Goal: Information Seeking & Learning: Check status

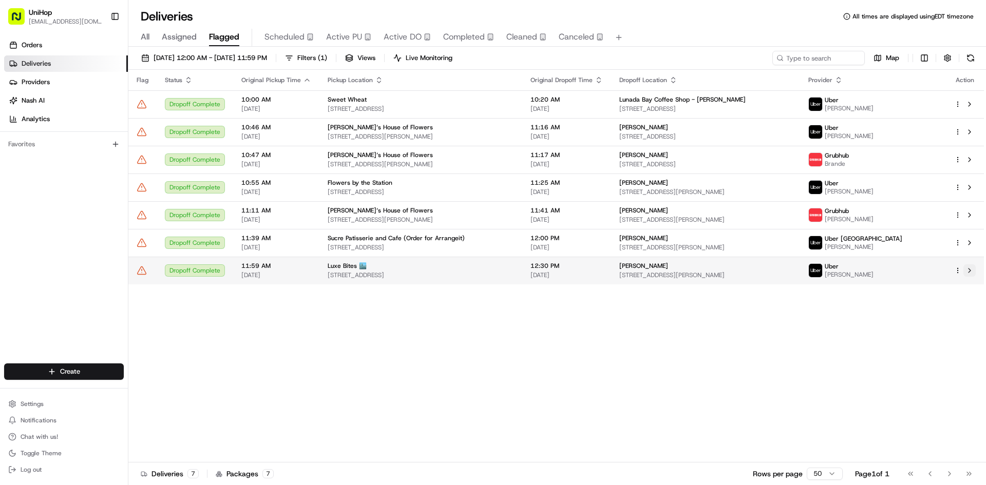
click at [963, 270] on button at bounding box center [969, 270] width 12 height 12
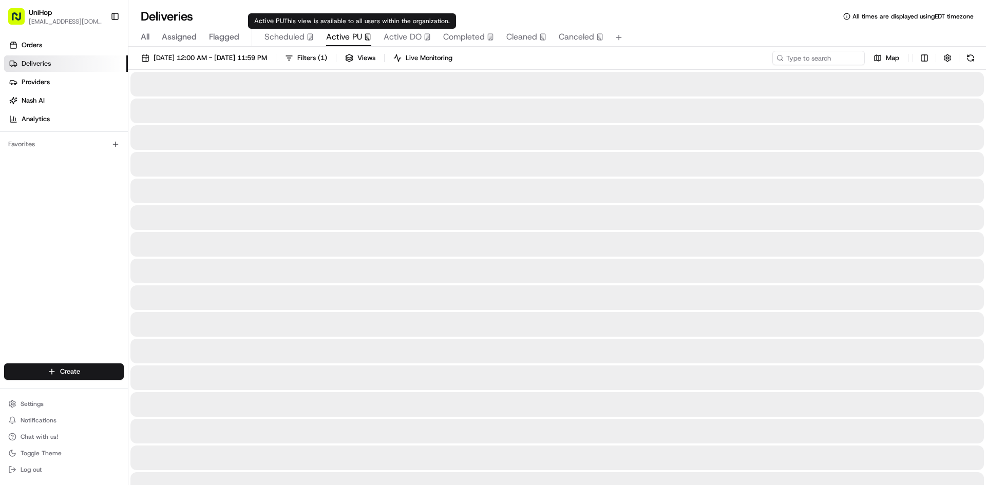
drag, startPoint x: 353, startPoint y: 32, endPoint x: 324, endPoint y: 35, distance: 28.9
click at [351, 32] on span "Active PU" at bounding box center [344, 37] width 36 height 12
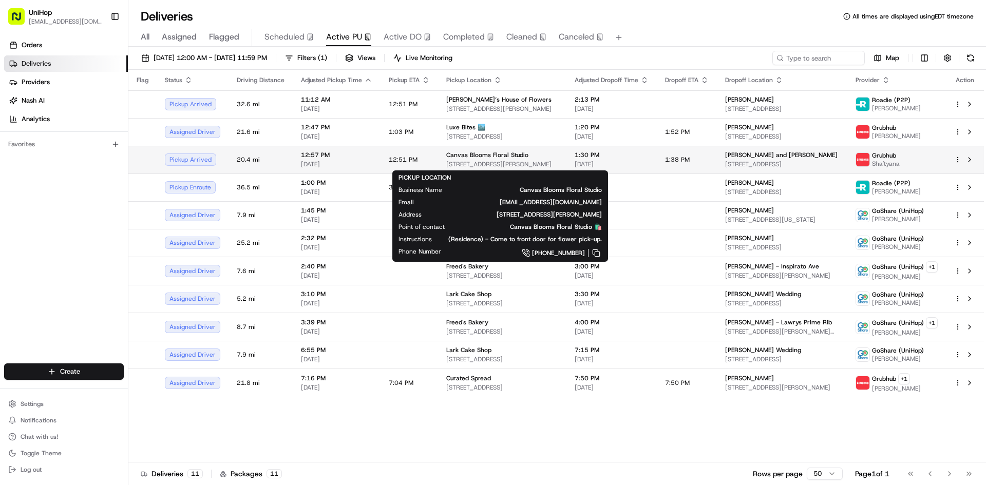
click at [489, 166] on span "7730 Marsh Blue Ct, Westerville, OH 43082, USA" at bounding box center [502, 164] width 112 height 8
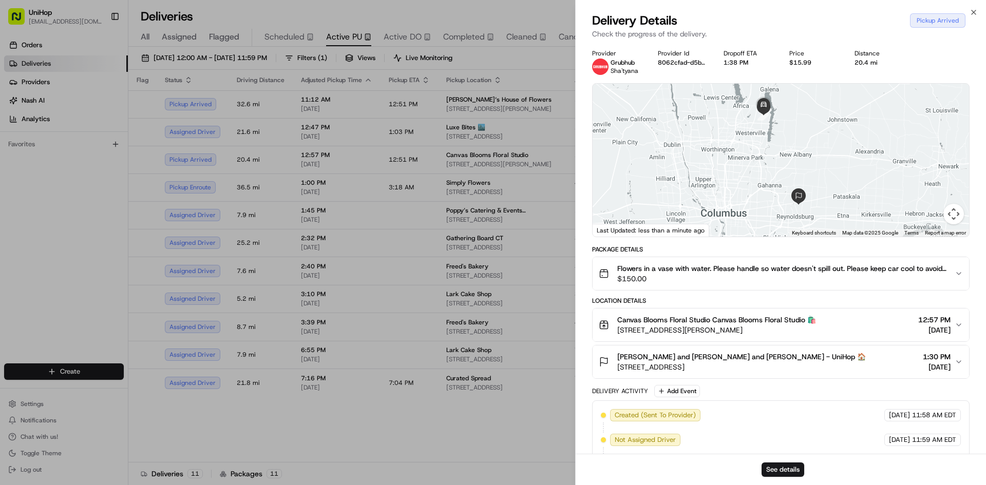
click at [722, 281] on span "$150.00" at bounding box center [781, 279] width 329 height 10
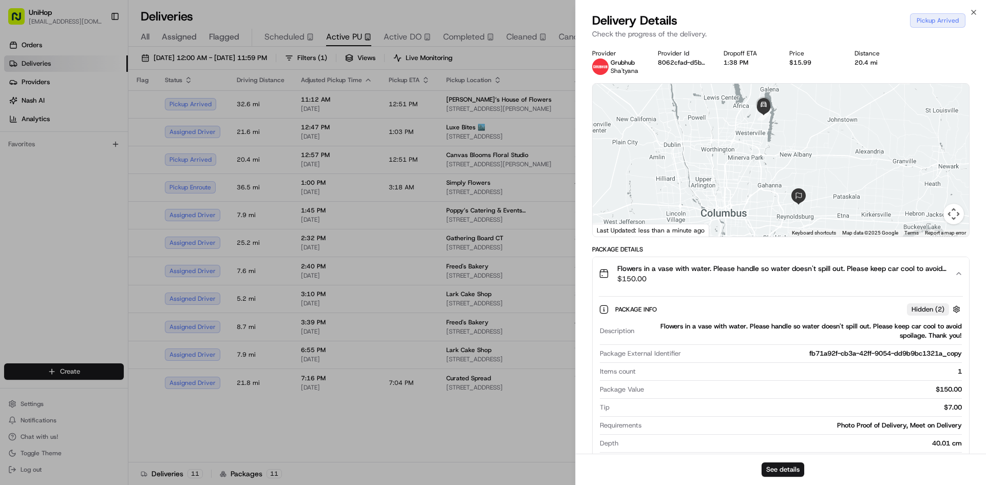
click at [722, 281] on span "$150.00" at bounding box center [781, 279] width 329 height 10
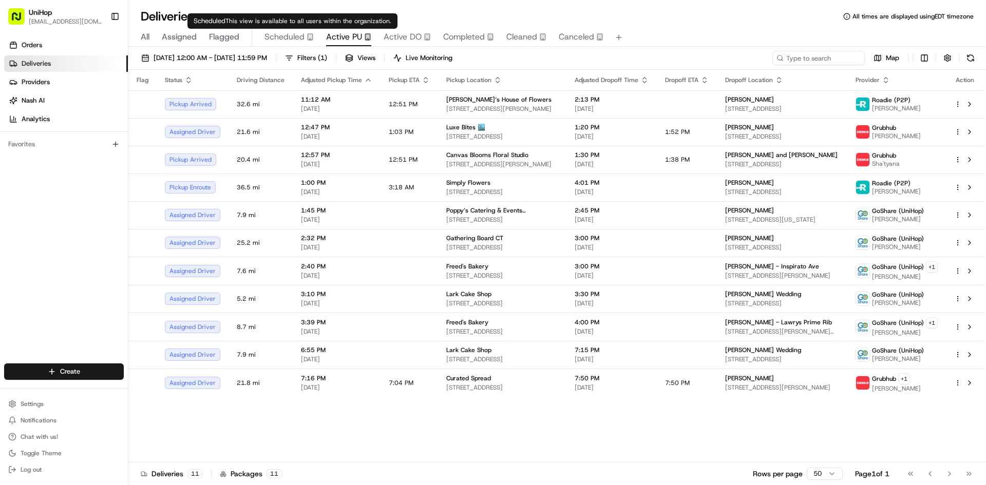
click at [303, 41] on div "Scheduled" at bounding box center [288, 37] width 49 height 12
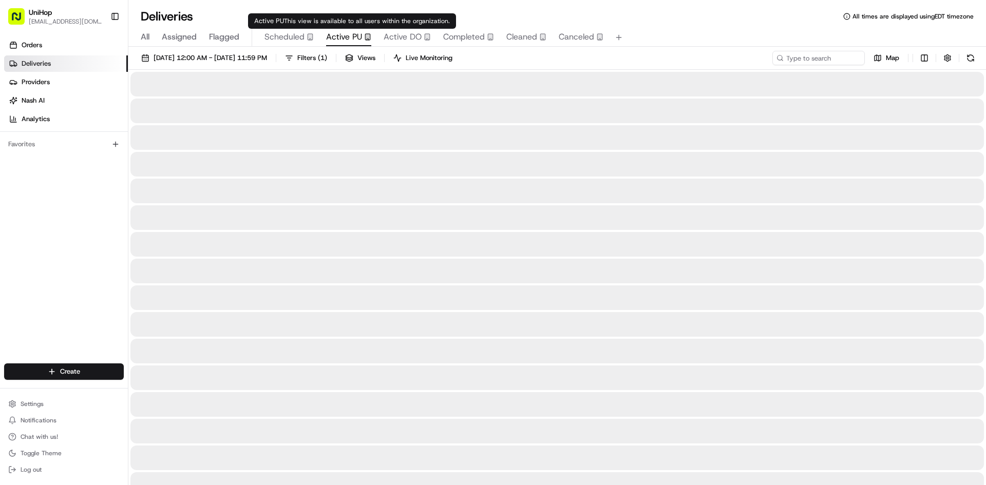
click at [347, 35] on span "Active PU" at bounding box center [344, 37] width 36 height 12
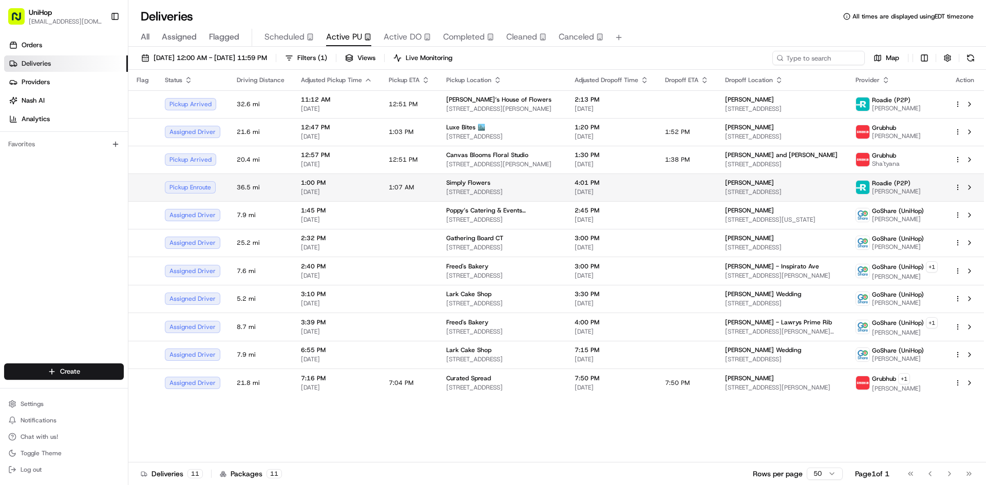
click at [438, 188] on td "Simply Flowers 1100 W 7800 S #9, West Jordan, UT 84088, USA" at bounding box center [502, 188] width 128 height 28
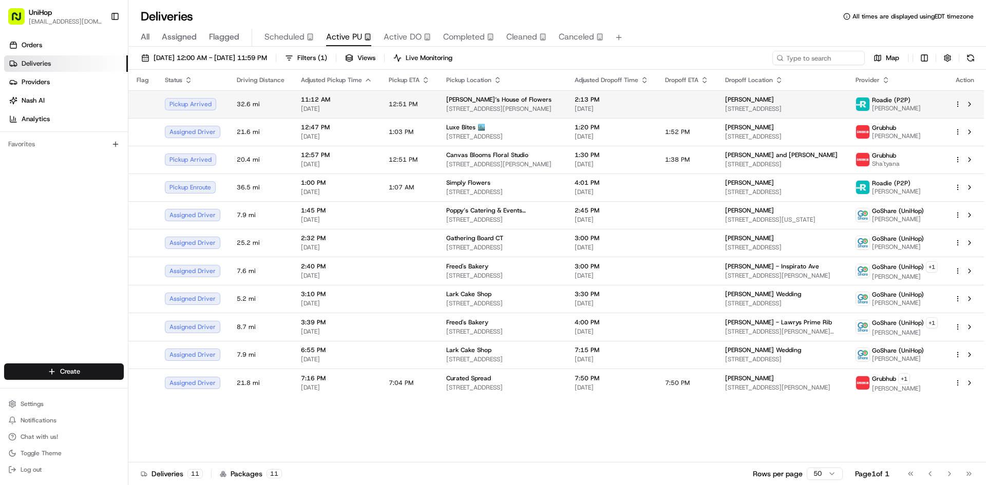
click at [596, 100] on span "2:13 PM" at bounding box center [612, 99] width 74 height 8
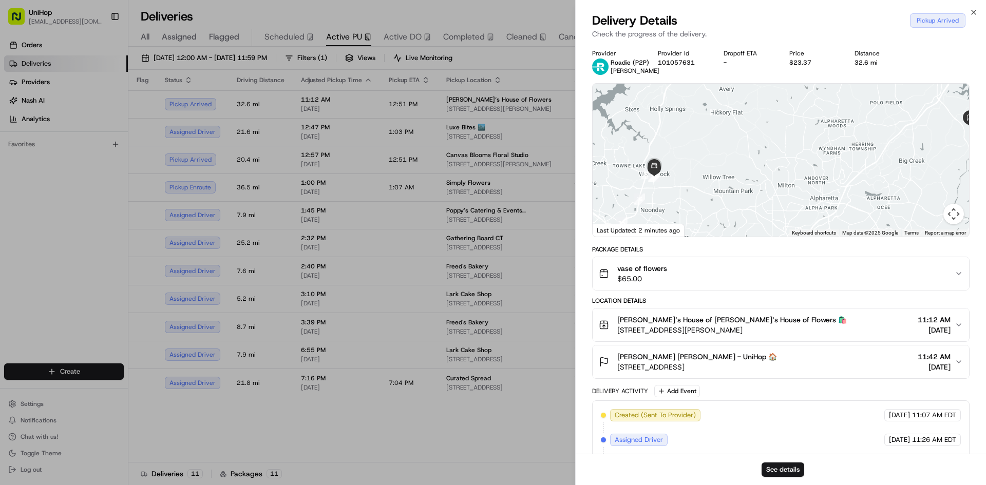
drag, startPoint x: 678, startPoint y: 169, endPoint x: 711, endPoint y: 159, distance: 34.8
click at [711, 159] on div at bounding box center [781, 160] width 376 height 153
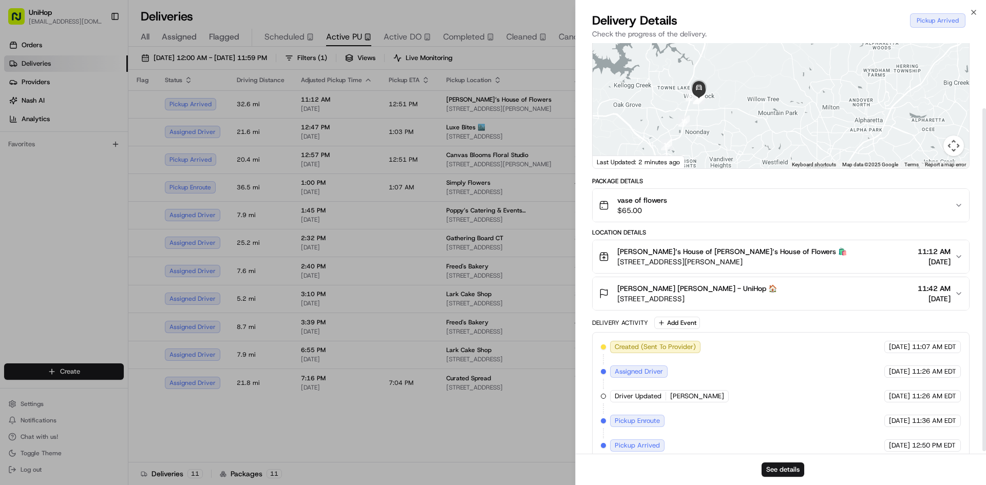
scroll to position [81, 0]
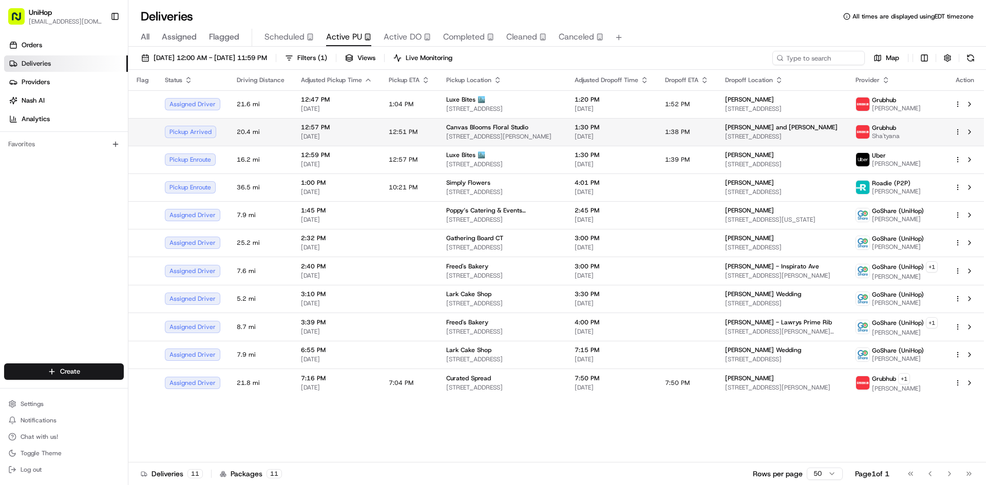
click at [446, 136] on span "7730 Marsh Blue Ct, Westerville, OH 43082, USA" at bounding box center [502, 136] width 112 height 8
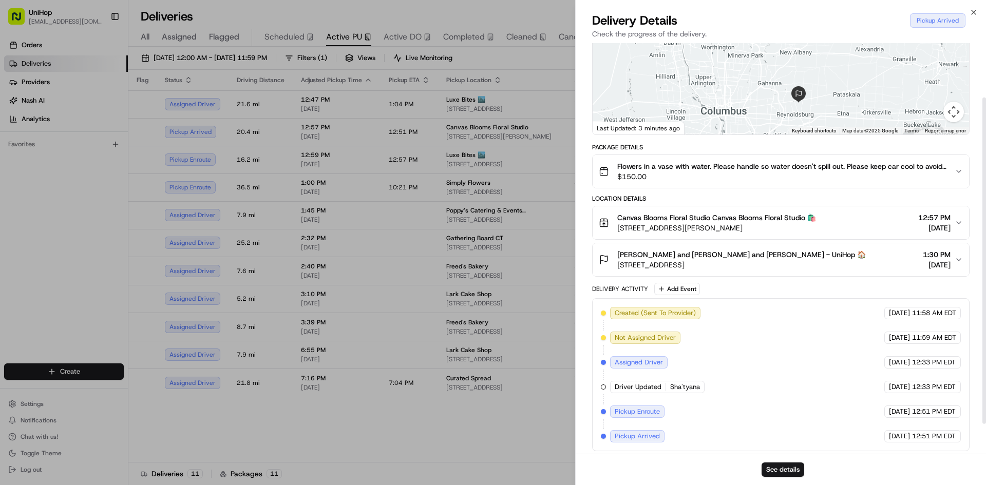
scroll to position [106, 0]
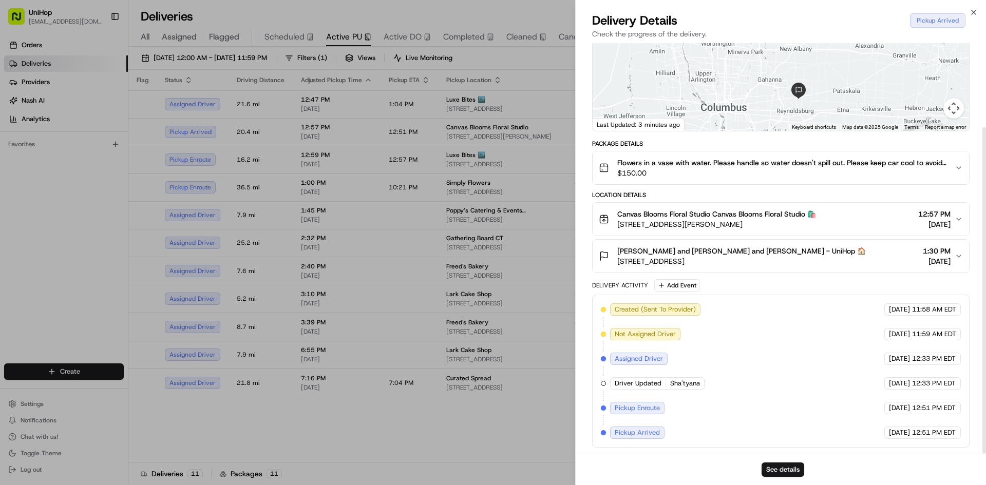
click at [734, 226] on span "7730 Marsh Blue Ct, Westerville, OH 43082, USA" at bounding box center [716, 224] width 199 height 10
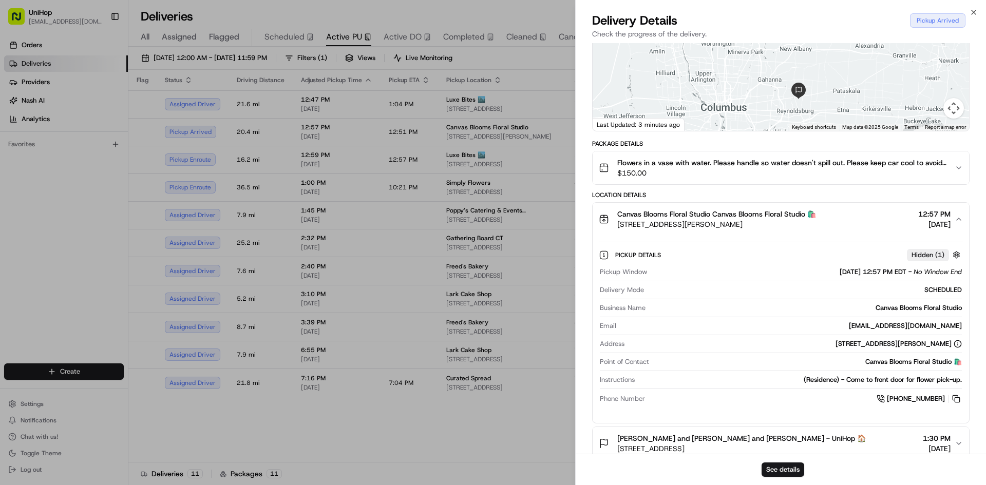
click at [733, 226] on span "7730 Marsh Blue Ct, Westerville, OH 43082, USA" at bounding box center [716, 224] width 199 height 10
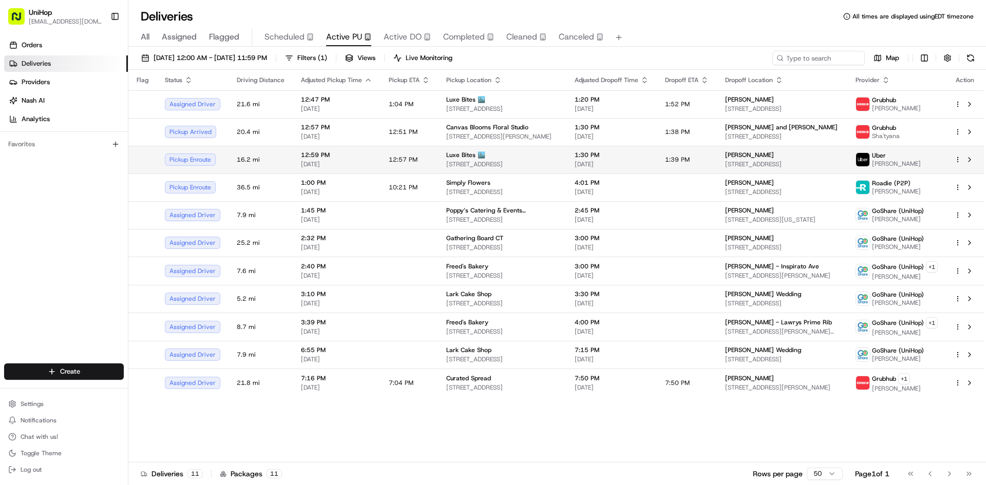
click at [511, 163] on span "[STREET_ADDRESS]" at bounding box center [502, 164] width 112 height 8
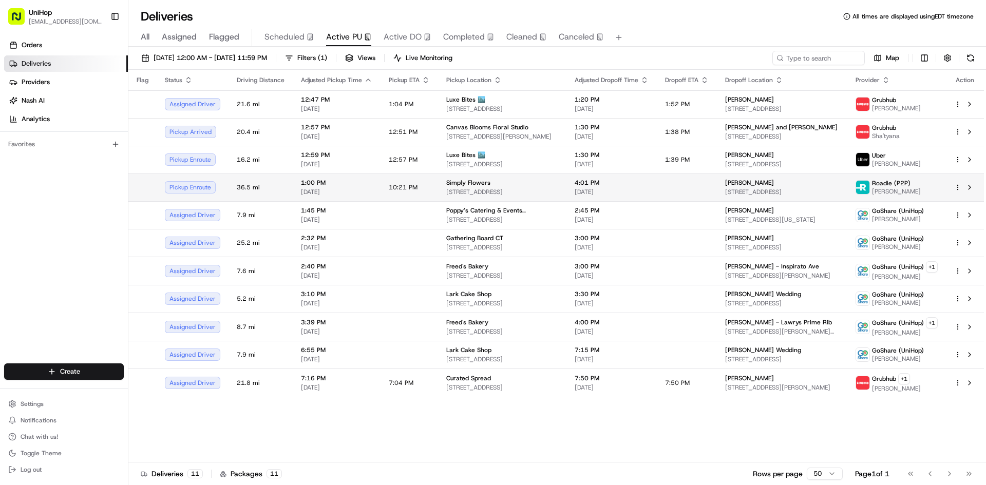
click at [517, 189] on span "1100 W 7800 S #9, West Jordan, UT 84088, USA" at bounding box center [502, 192] width 112 height 8
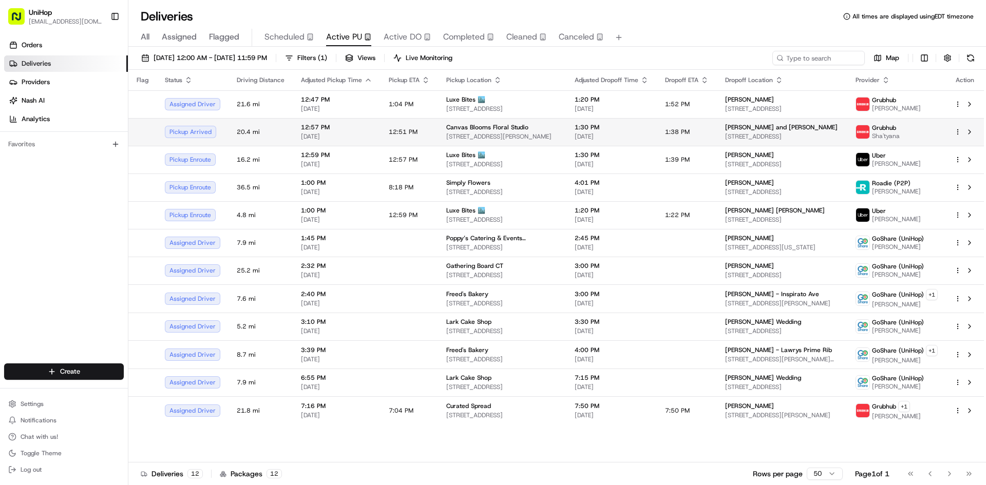
click at [594, 133] on span "[DATE]" at bounding box center [612, 136] width 74 height 8
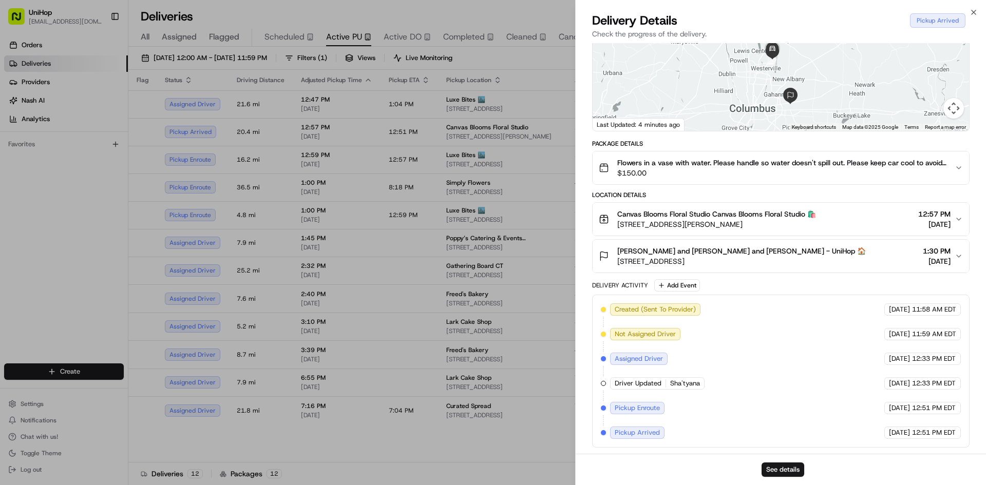
drag, startPoint x: 830, startPoint y: 73, endPoint x: 827, endPoint y: 94, distance: 21.3
click at [833, 95] on div at bounding box center [781, 54] width 376 height 153
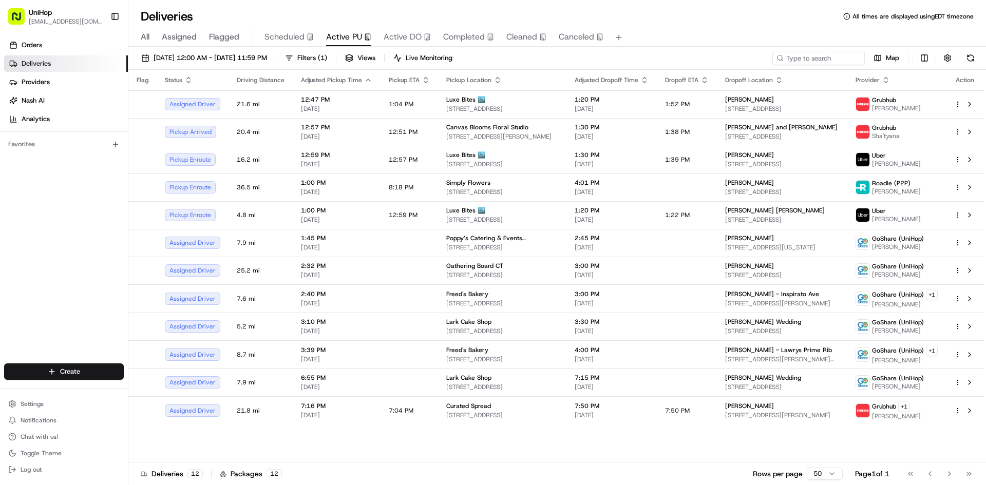
drag, startPoint x: 43, startPoint y: 255, endPoint x: 45, endPoint y: 238, distance: 17.6
drag, startPoint x: 3, startPoint y: 322, endPoint x: 258, endPoint y: 85, distance: 348.7
click at [6, 319] on div "Orders Deliveries Providers Nash AI Analytics Favorites" at bounding box center [64, 201] width 128 height 337
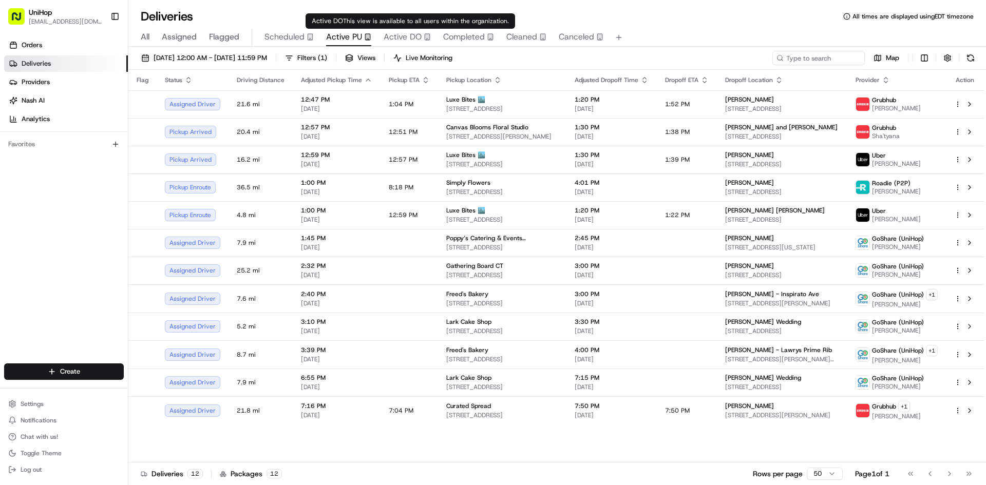
click at [402, 43] on span "Active DO" at bounding box center [403, 37] width 38 height 12
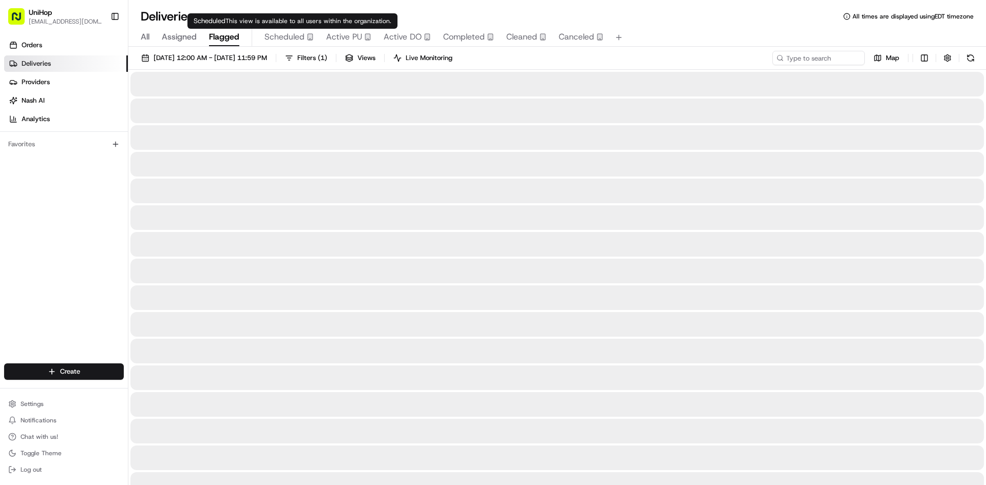
click at [230, 33] on span "Flagged" at bounding box center [224, 37] width 30 height 12
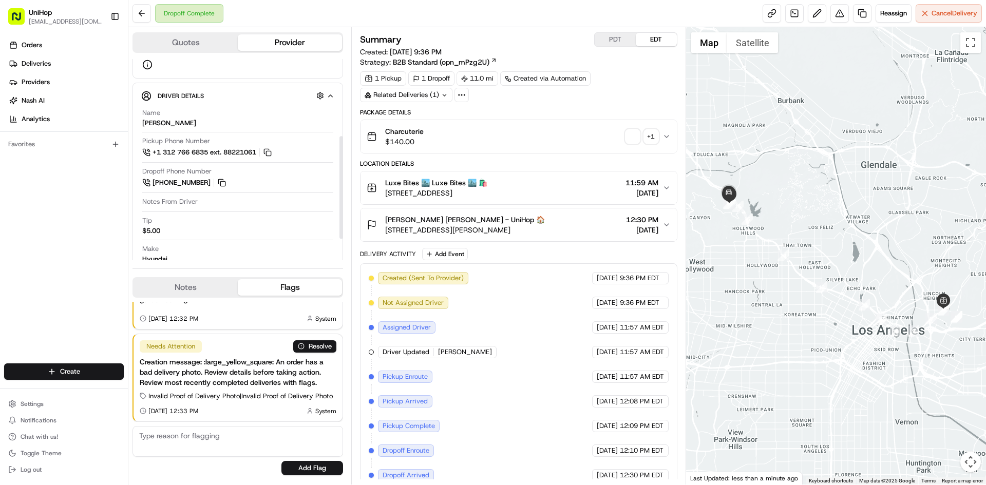
scroll to position [154, 0]
click at [633, 134] on img "button" at bounding box center [632, 136] width 14 height 14
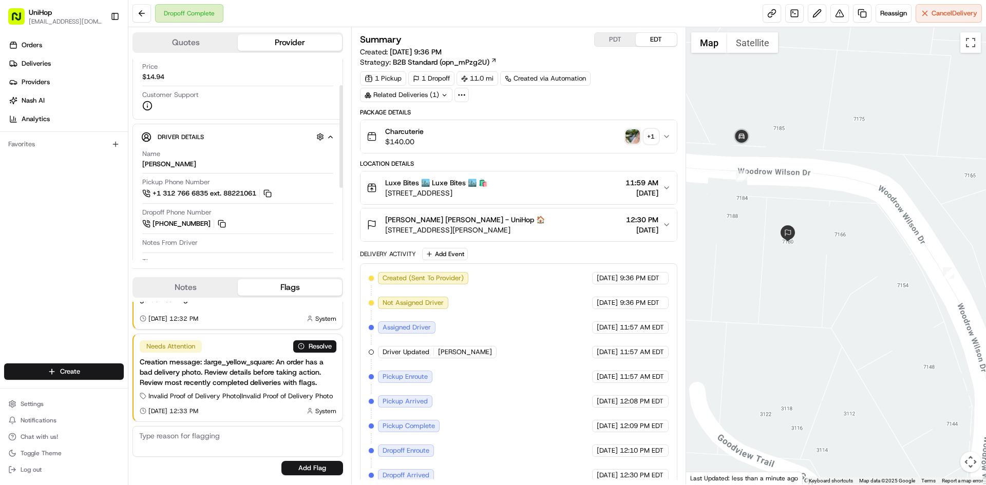
scroll to position [194, 0]
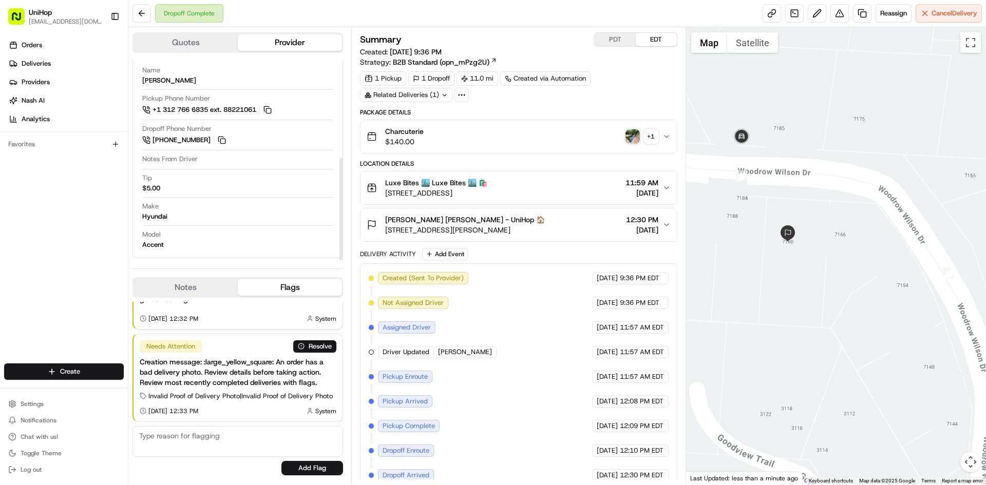
click at [203, 293] on button "Notes" at bounding box center [185, 287] width 104 height 16
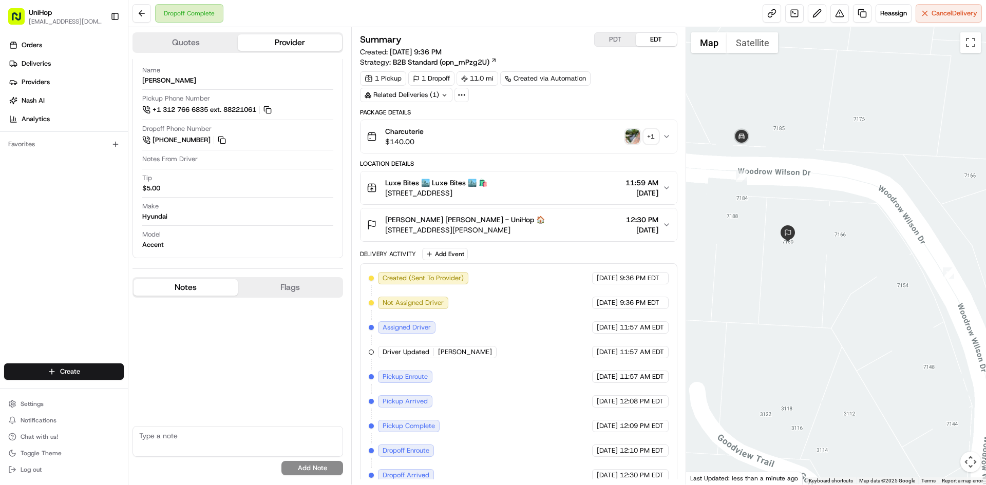
click at [823, 152] on div at bounding box center [836, 255] width 300 height 457
click at [796, 130] on div at bounding box center [836, 255] width 300 height 457
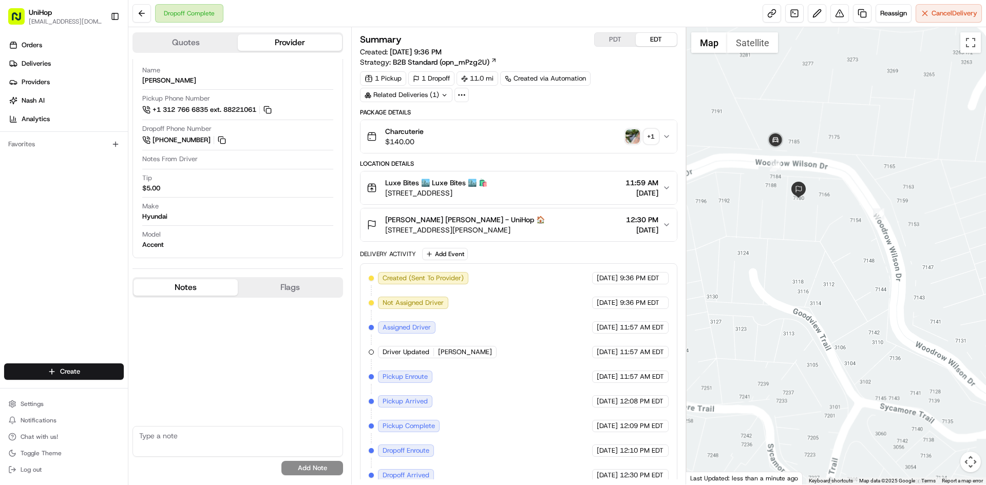
drag, startPoint x: 811, startPoint y: 130, endPoint x: 780, endPoint y: 129, distance: 31.4
click at [812, 144] on div at bounding box center [836, 255] width 300 height 457
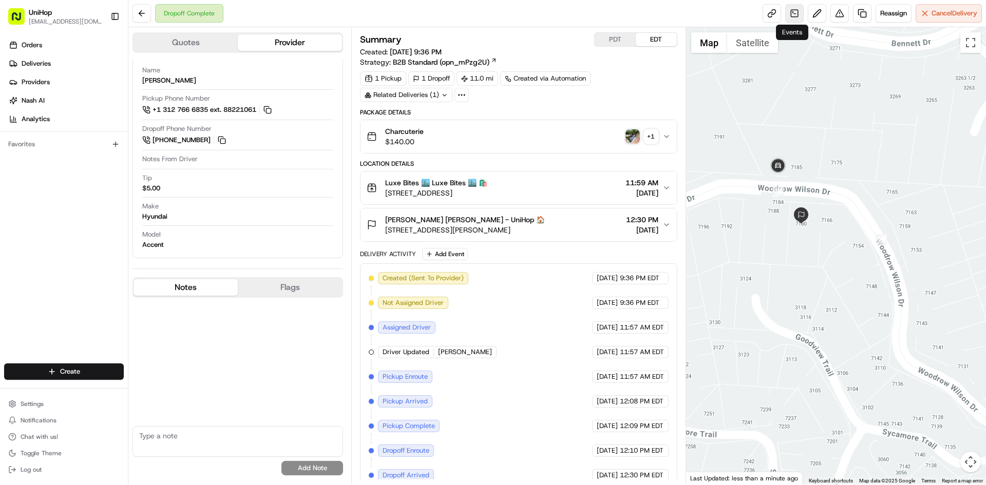
click at [792, 12] on link at bounding box center [794, 13] width 18 height 18
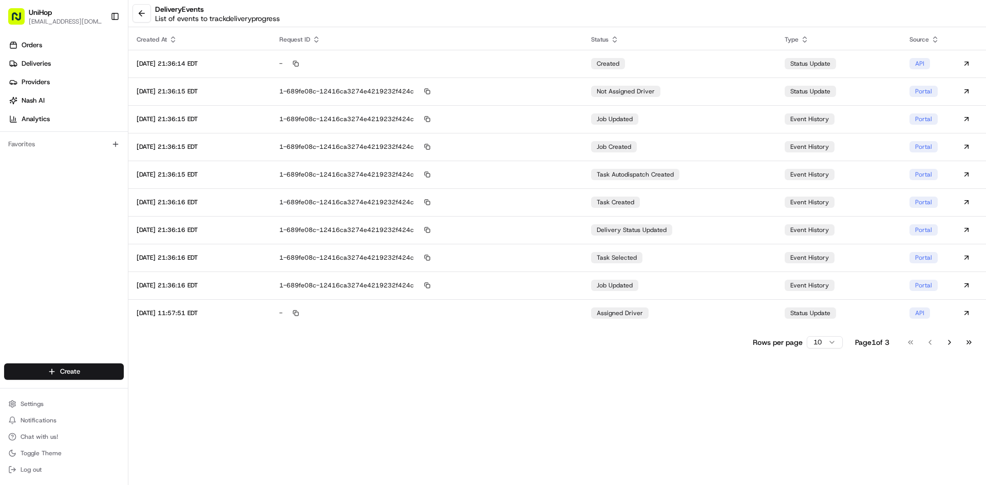
drag, startPoint x: 968, startPoint y: 346, endPoint x: 870, endPoint y: 313, distance: 103.9
click at [967, 343] on button "Go to last page" at bounding box center [968, 342] width 17 height 14
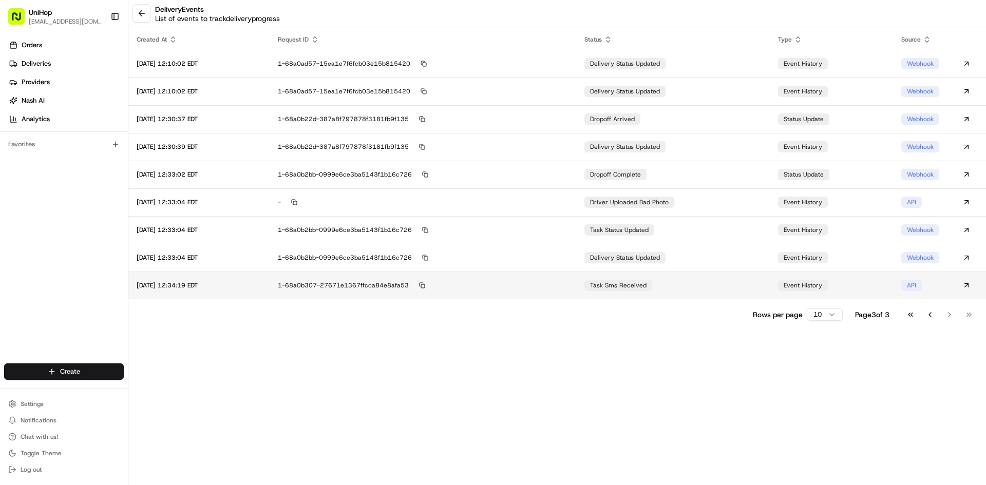
click at [490, 279] on td "1-68a0b307-27671e1367ffcca84e8afa53" at bounding box center [423, 286] width 307 height 28
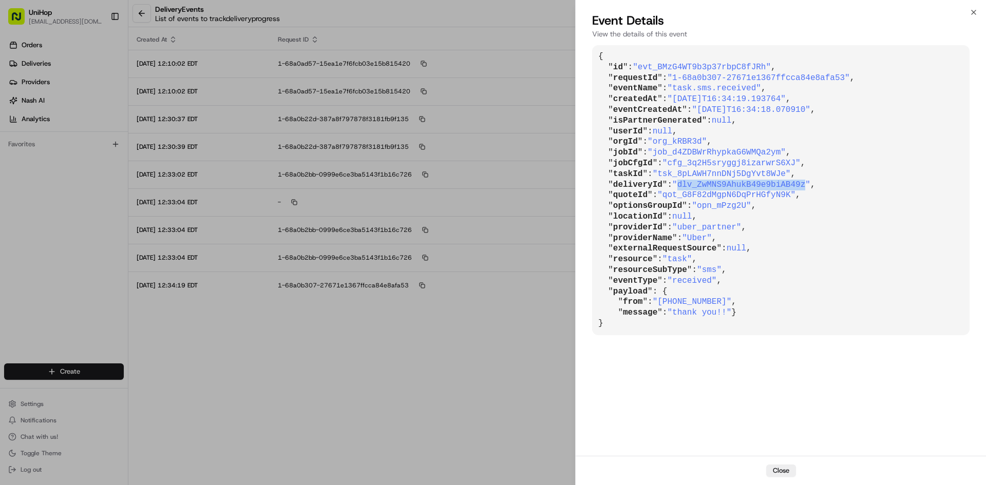
drag, startPoint x: 677, startPoint y: 185, endPoint x: 792, endPoint y: 185, distance: 115.0
click at [792, 185] on span ""dlv_ZwMNS9AhukB49e9biAB49z"" at bounding box center [741, 184] width 138 height 9
copy span "dlv_ZwMNS9AhukB49e9biAB49z"
